Goal: Task Accomplishment & Management: Manage account settings

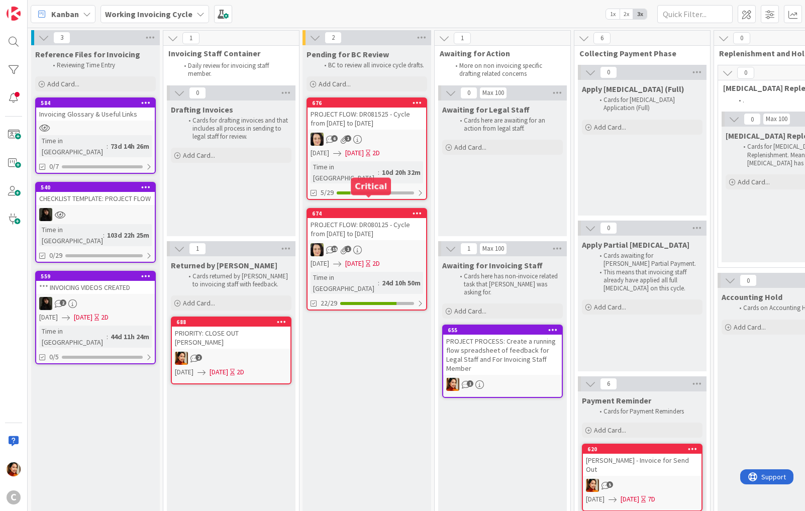
click at [397, 219] on div "PROJECT FLOW: DR080125 - Cycle from [DATE] to [DATE]" at bounding box center [367, 229] width 119 height 22
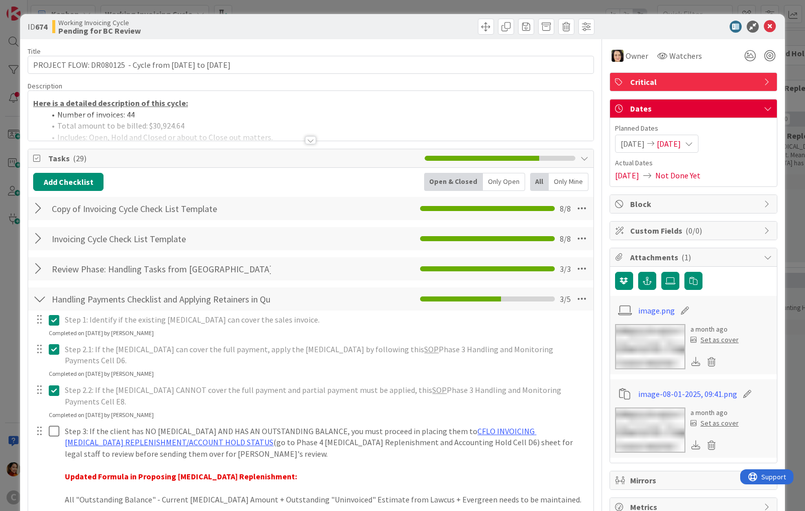
click at [6, 262] on div "ID 674 Working Invoicing Cycle Pending for BC Review Title 59 / 128 PROJECT FLO…" at bounding box center [402, 255] width 805 height 511
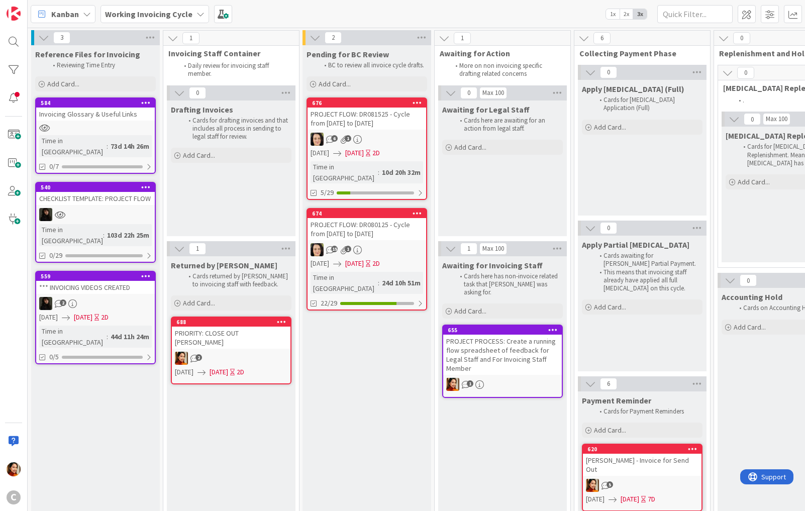
click at [245, 352] on div "2" at bounding box center [231, 358] width 119 height 13
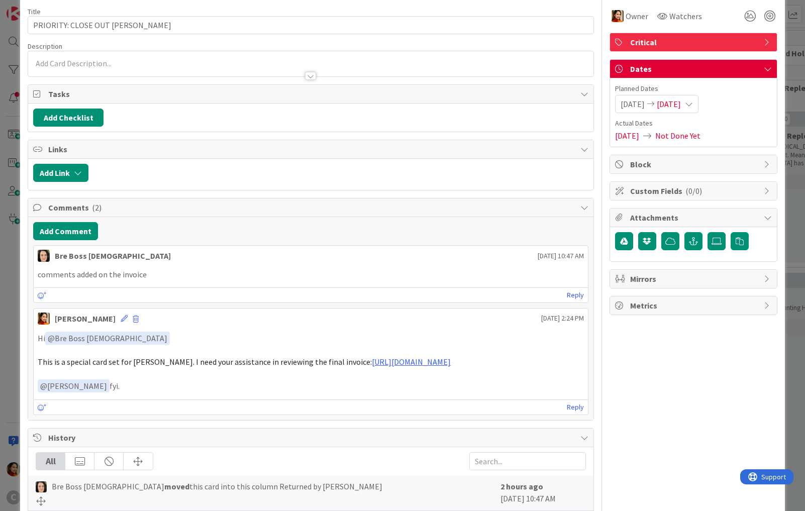
scroll to position [50, 0]
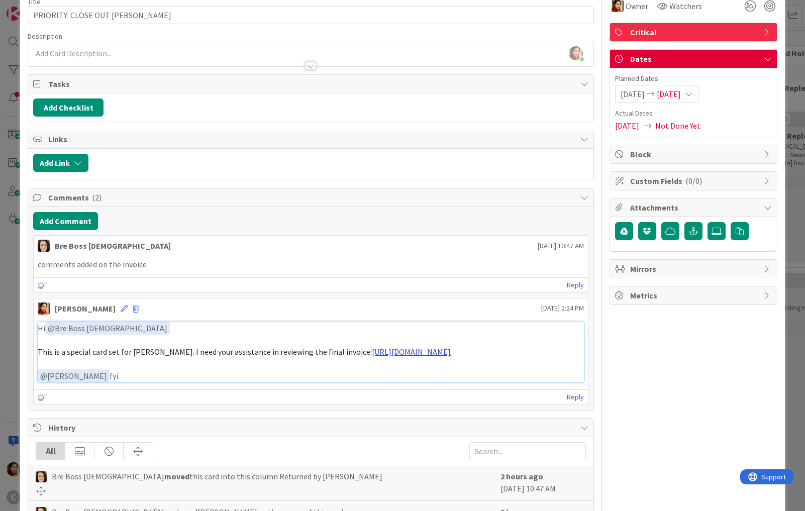
click at [398, 351] on link "https://app.box.com/s/ns75888029onwp6pa9hkhe9gpmep0ixp" at bounding box center [411, 352] width 79 height 10
click at [6, 325] on div "ID 688 Working Invoicing Cycle Returned by Breanna Title 32 / 128 PRIORITY: CLO…" at bounding box center [402, 255] width 805 height 511
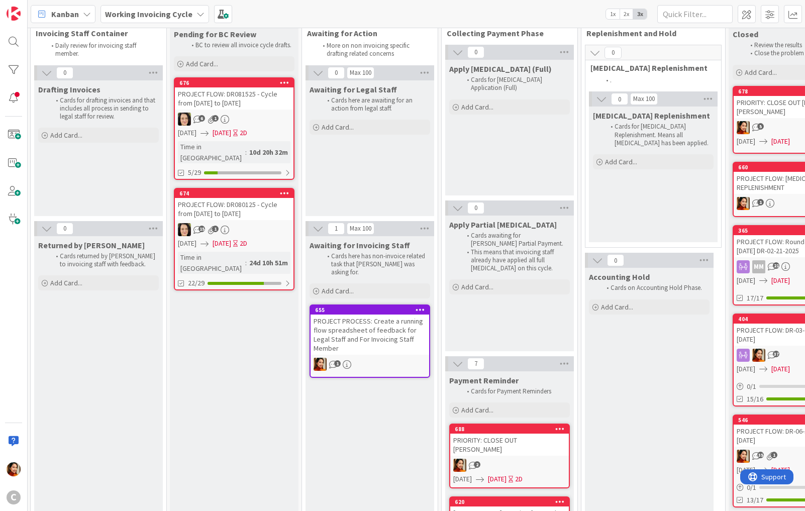
scroll to position [0, 133]
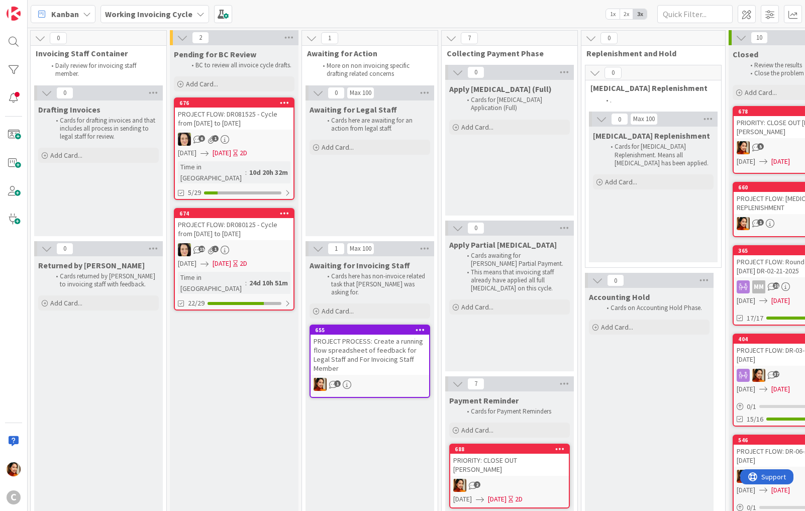
click at [248, 129] on link "676 PROJECT FLOW: DR081525 - Cycle from July 28th to Aug 10th 6 1 08/30/2025 09…" at bounding box center [234, 149] width 121 height 103
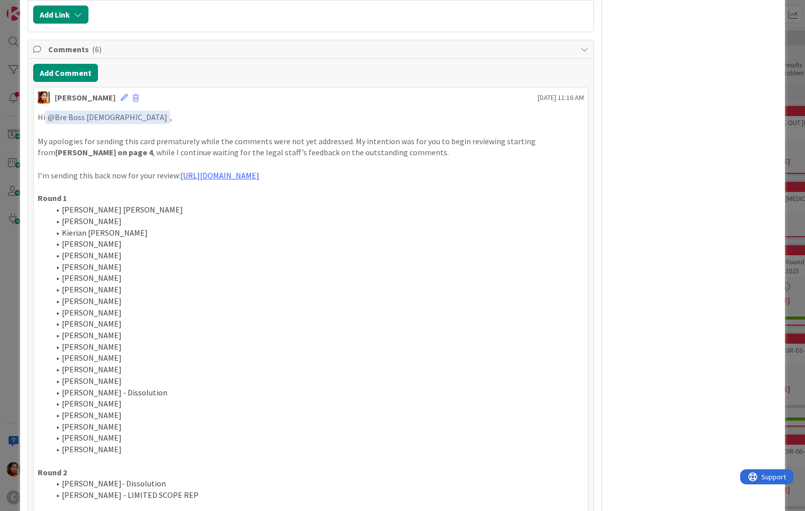
scroll to position [1380, 0]
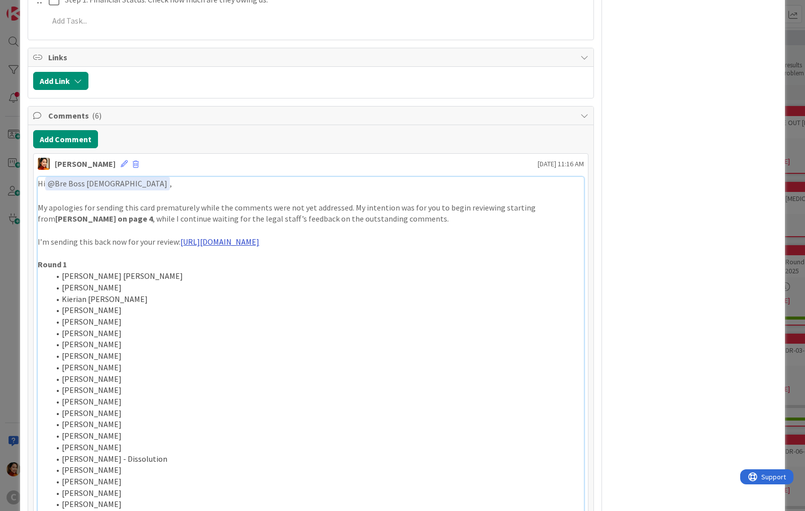
click at [259, 237] on link "https://app.box.com/s/6tcfrb8ug7nh2xxmloz1w9smntbxn0gp" at bounding box center [219, 242] width 79 height 10
